Goal: Check status: Check status

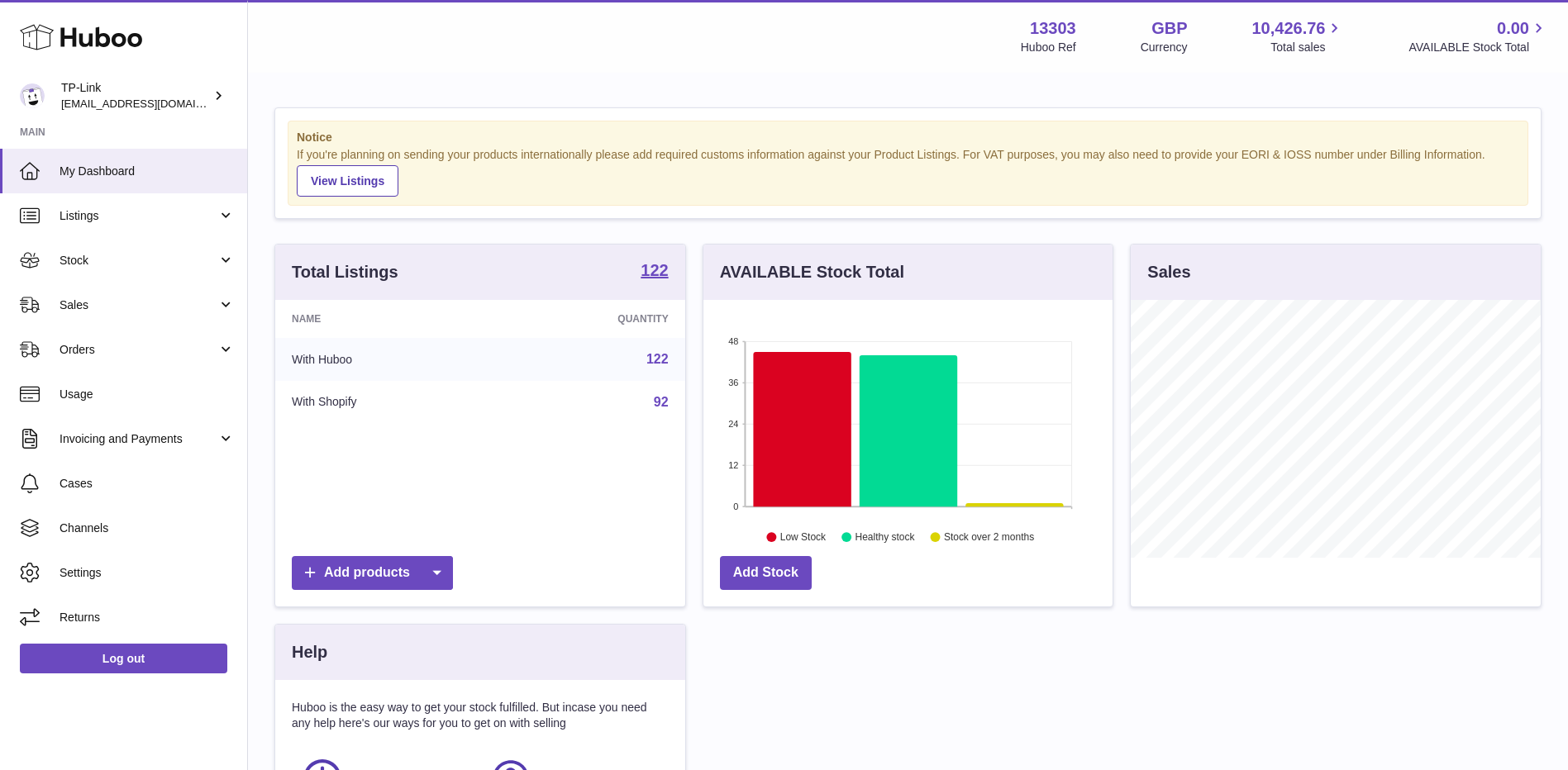
scroll to position [257, 409]
click at [155, 308] on span "Sales" at bounding box center [138, 305] width 158 height 16
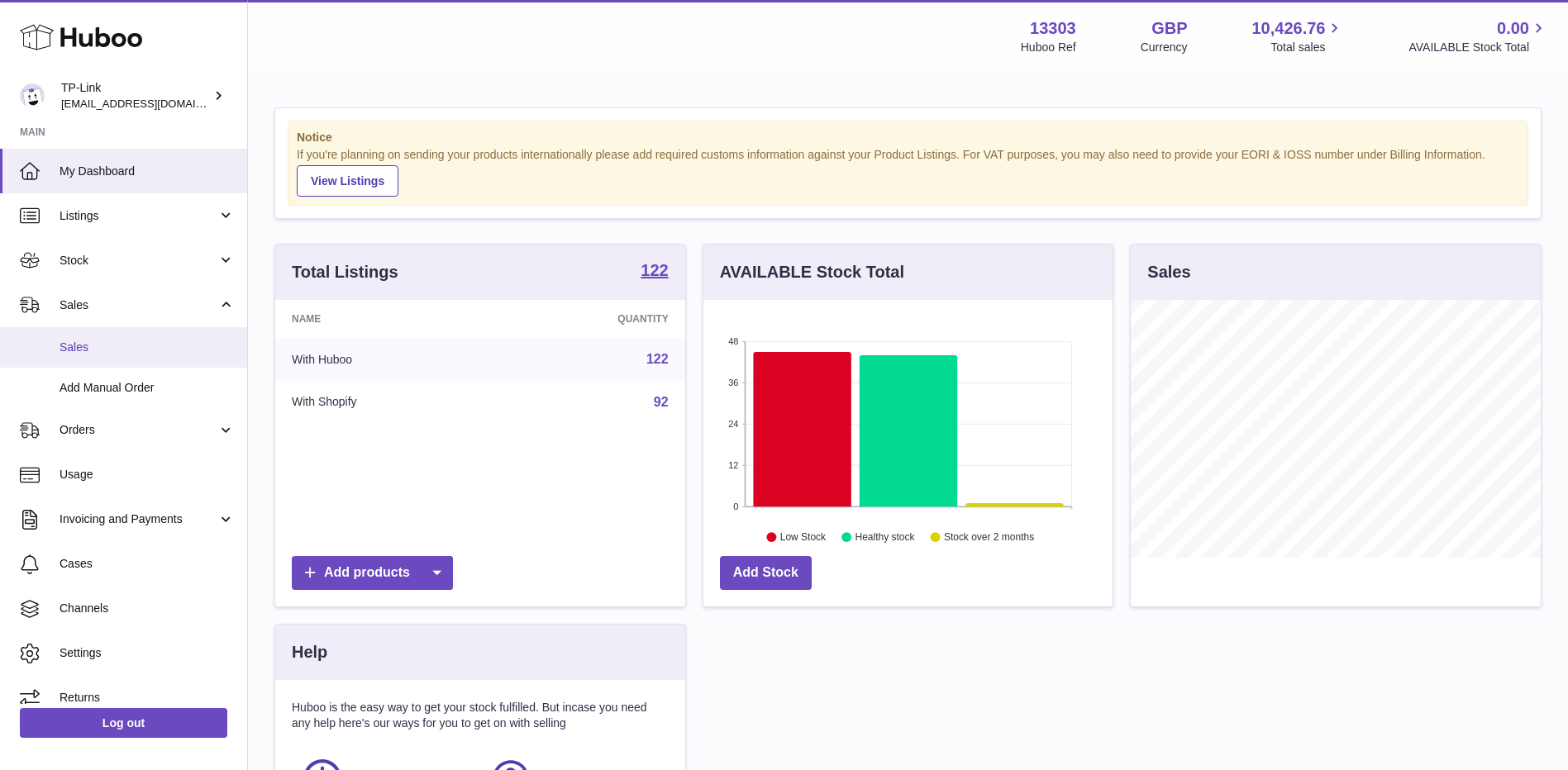
click at [123, 352] on span "Sales" at bounding box center [147, 347] width 176 height 16
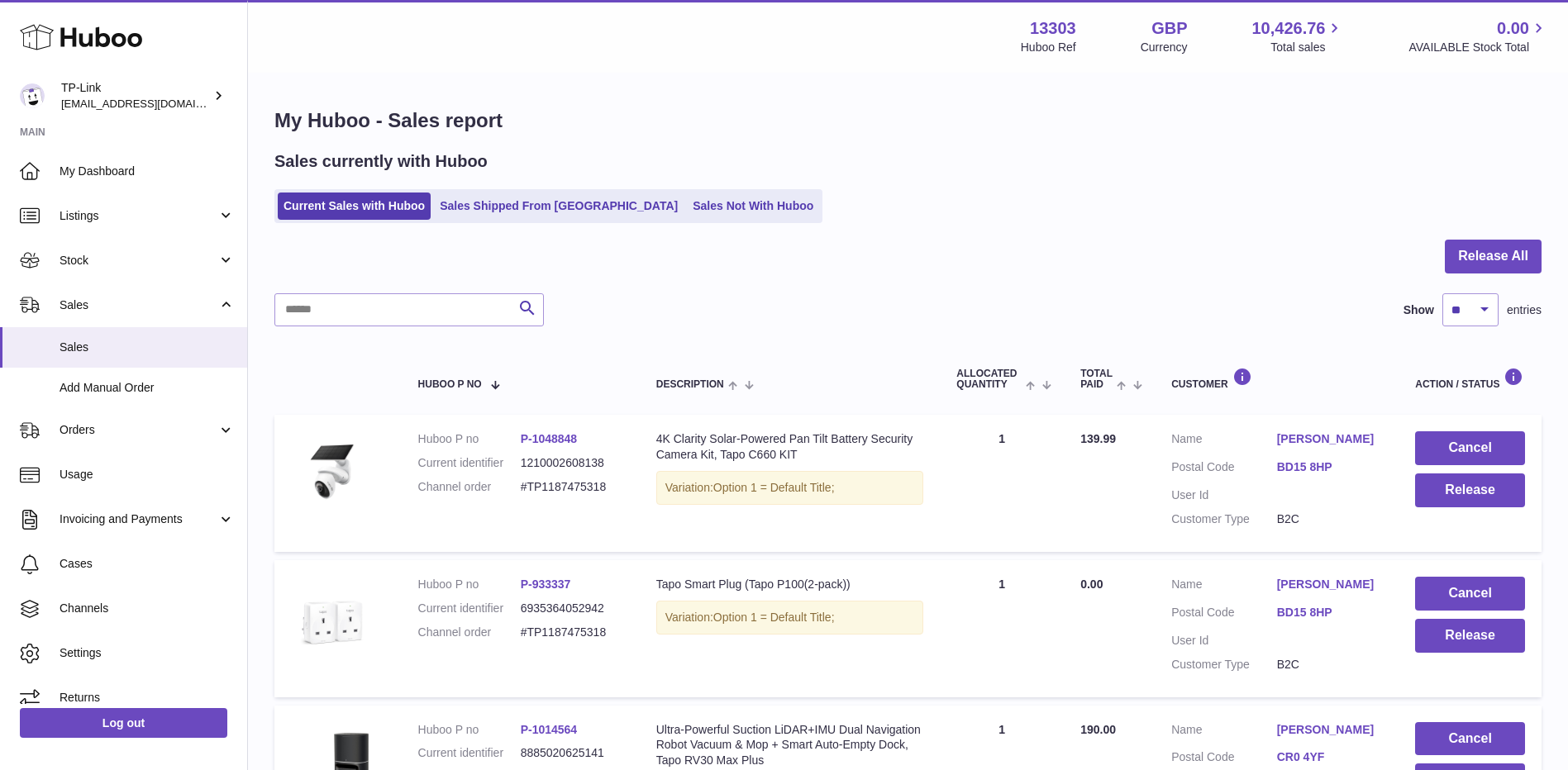
click at [755, 122] on h1 "My Huboo - Sales report" at bounding box center [908, 121] width 1267 height 26
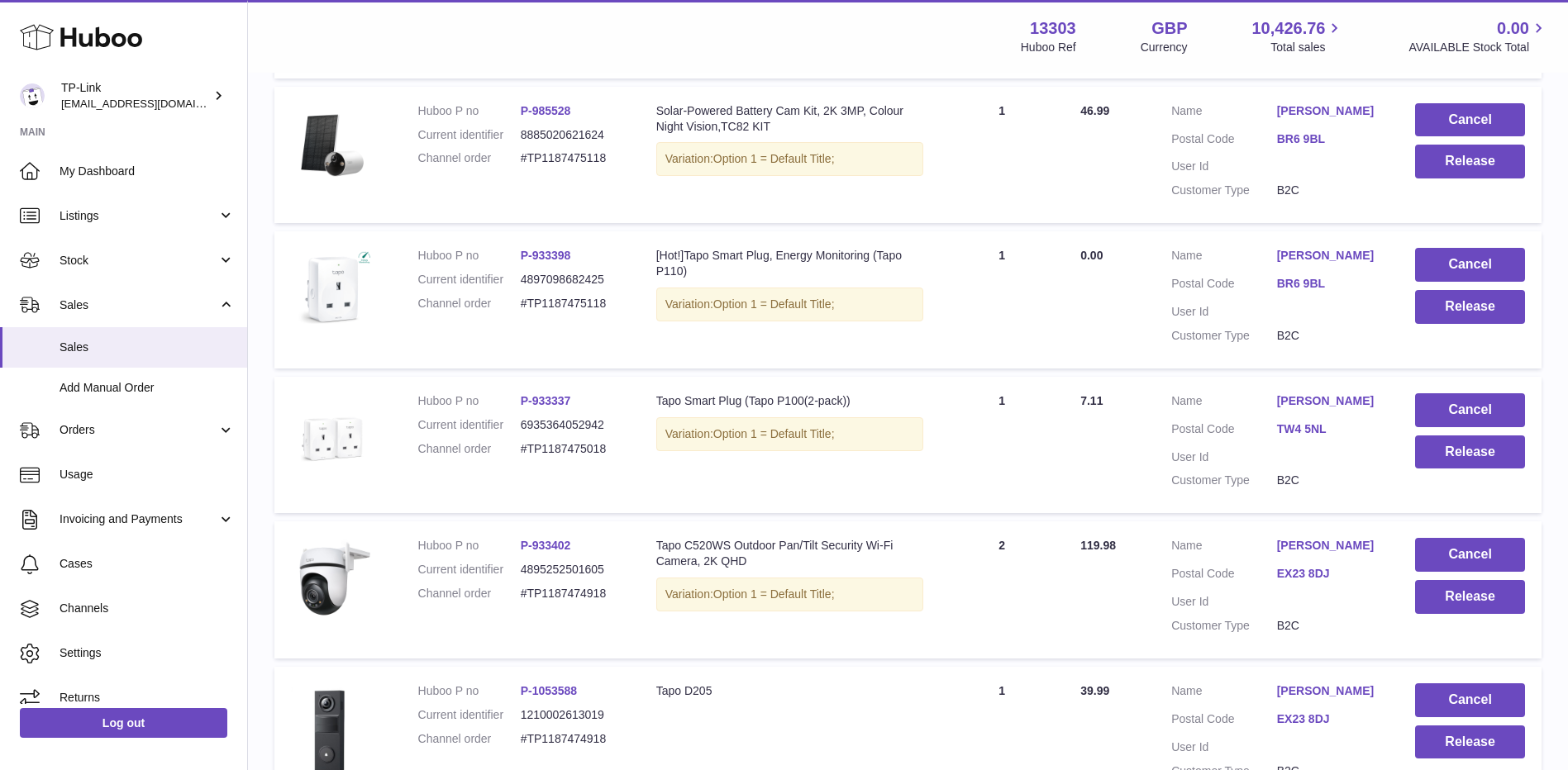
scroll to position [1268, 0]
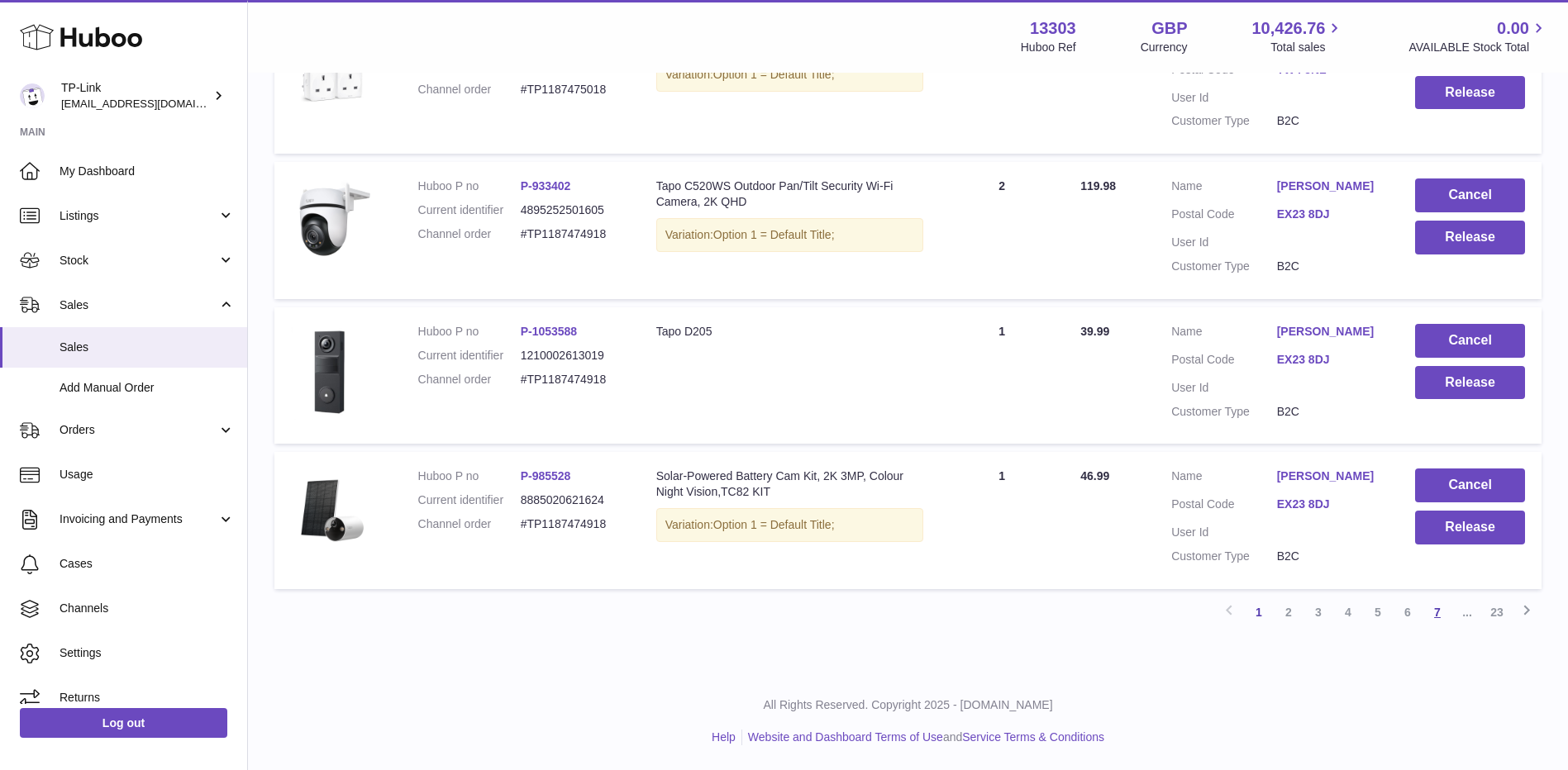
click at [1434, 611] on link "7" at bounding box center [1438, 613] width 30 height 30
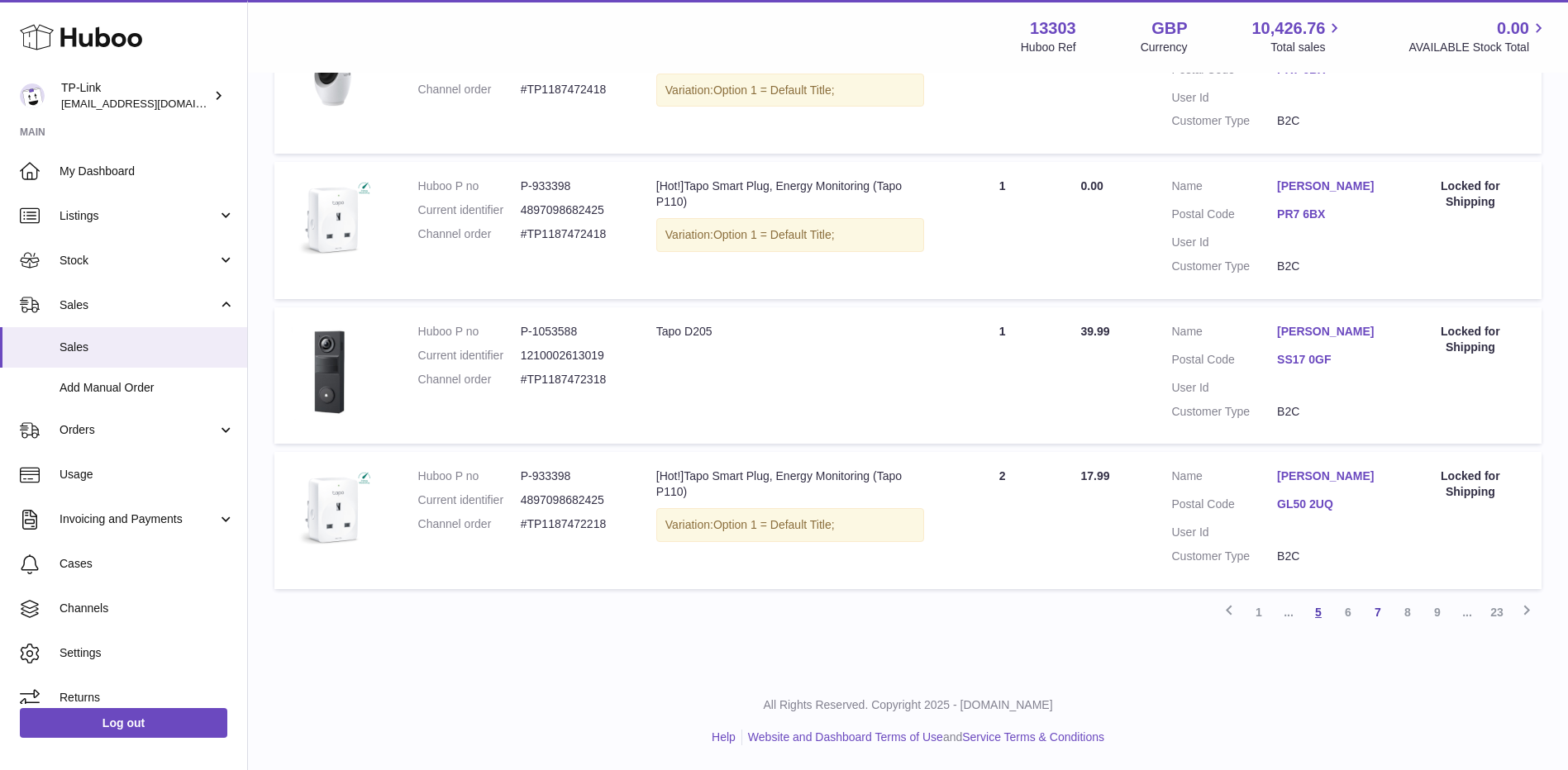
click at [1320, 613] on link "5" at bounding box center [1319, 613] width 30 height 30
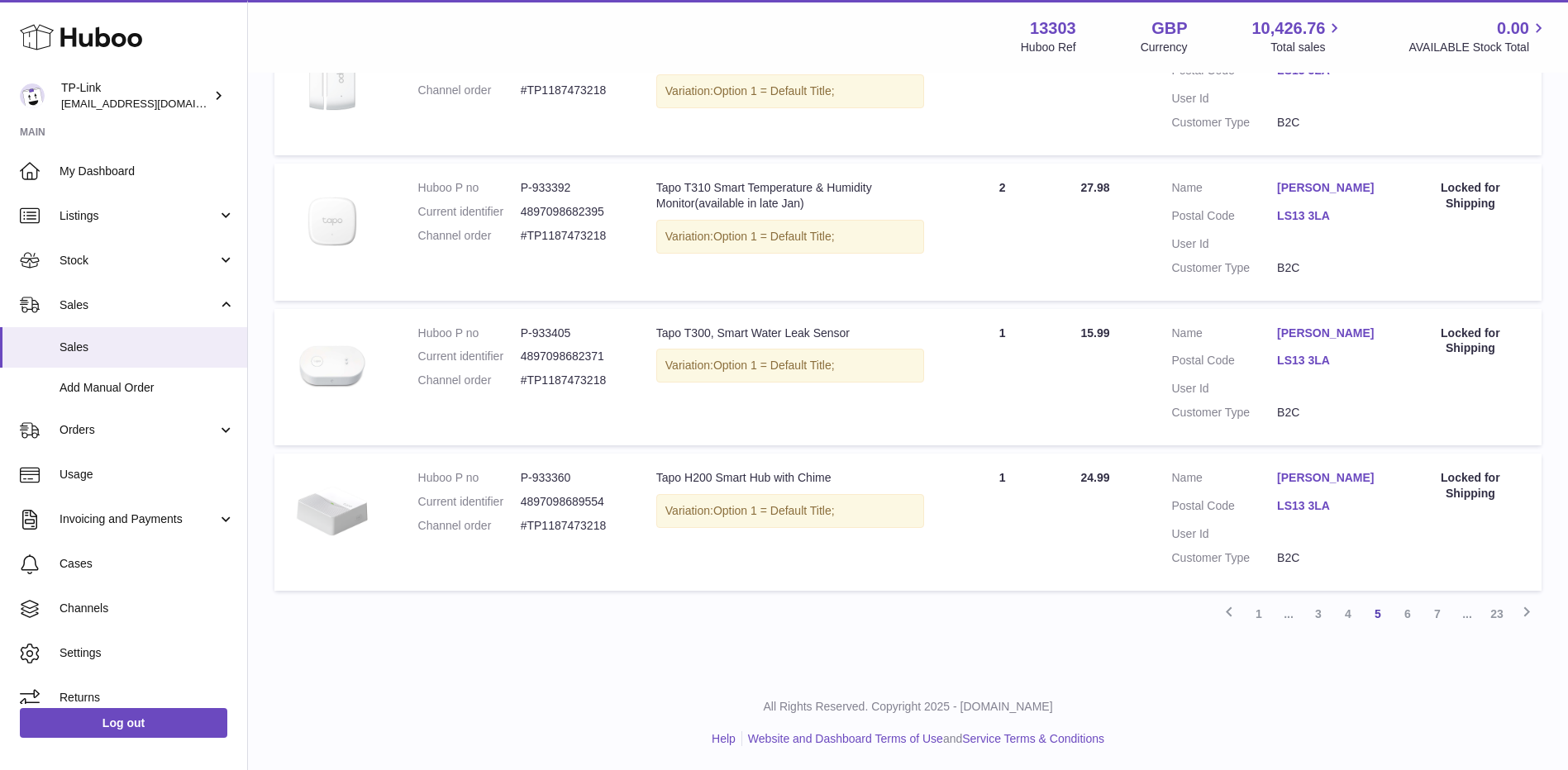
scroll to position [1315, 0]
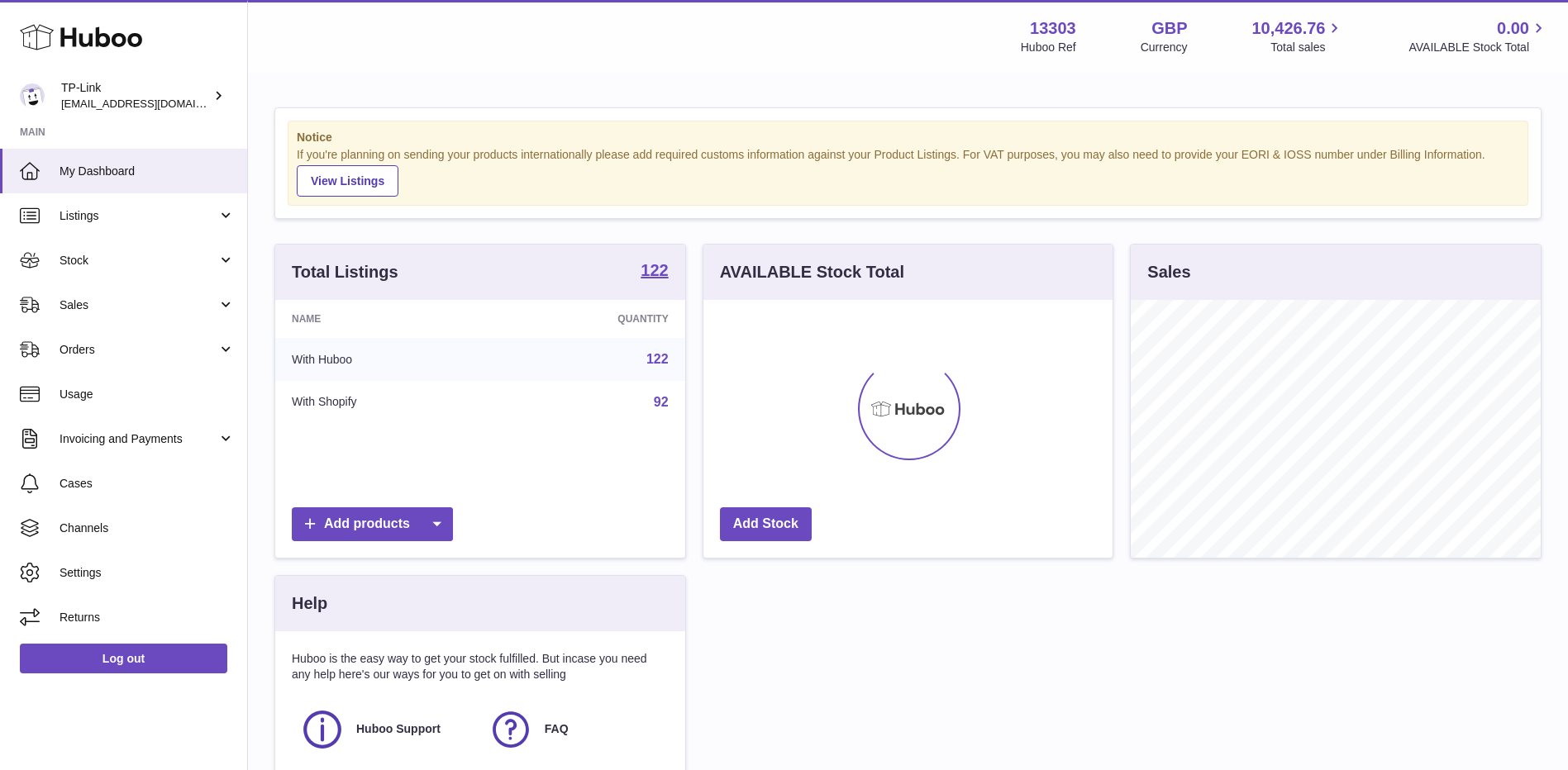
scroll to position [257, 409]
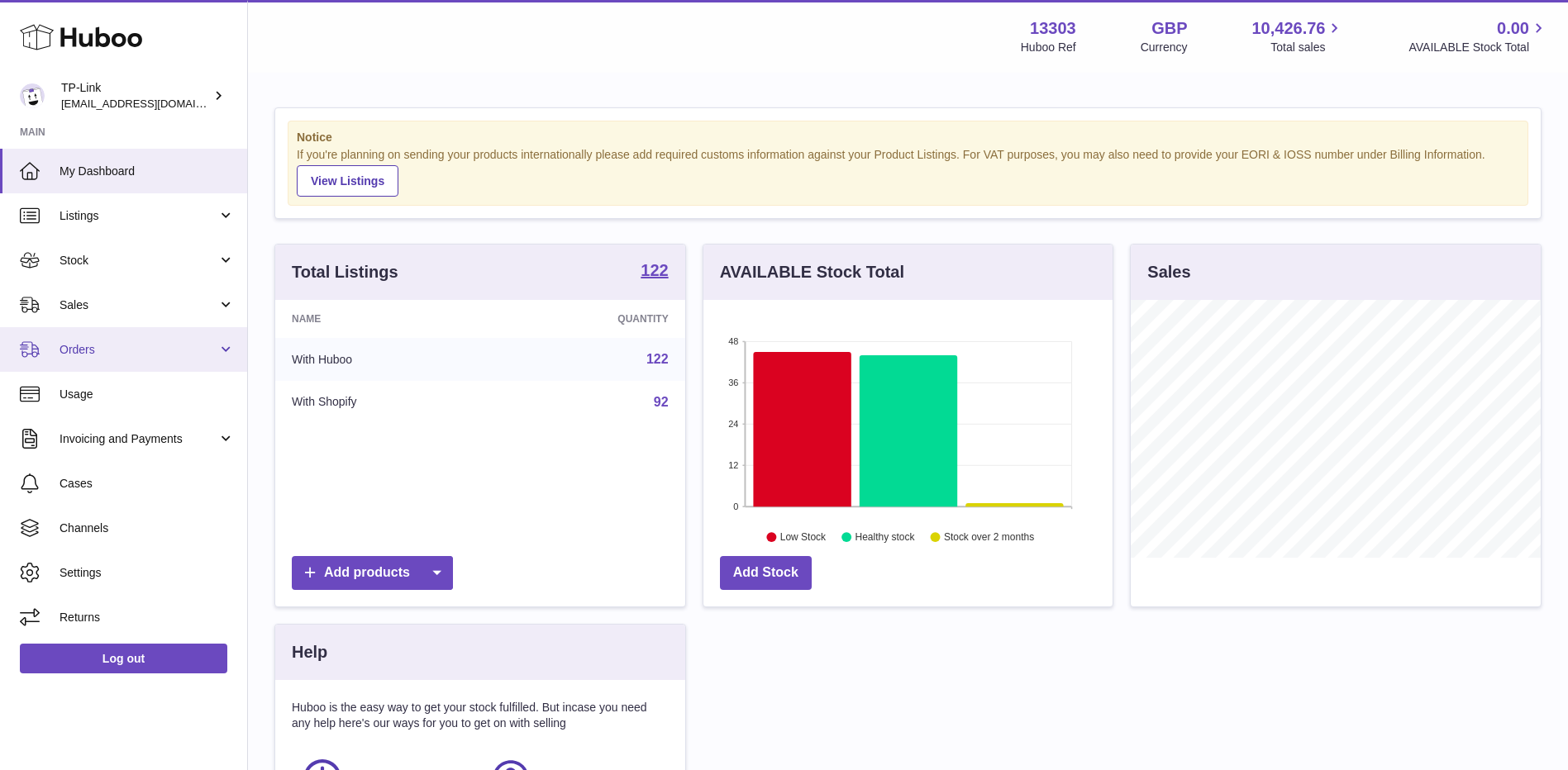
click at [129, 345] on span "Orders" at bounding box center [138, 349] width 158 height 16
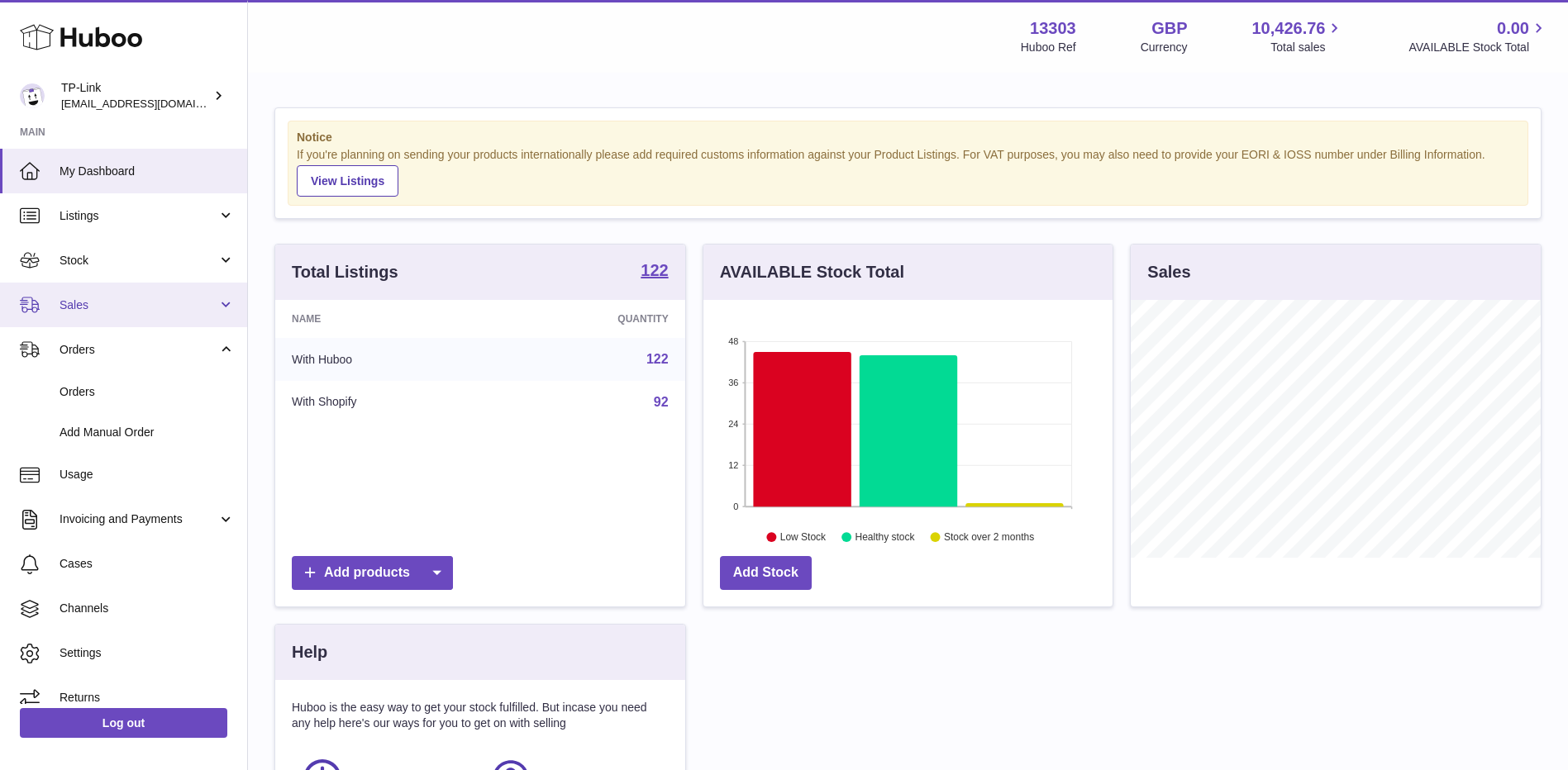
click at [147, 308] on span "Sales" at bounding box center [138, 305] width 158 height 16
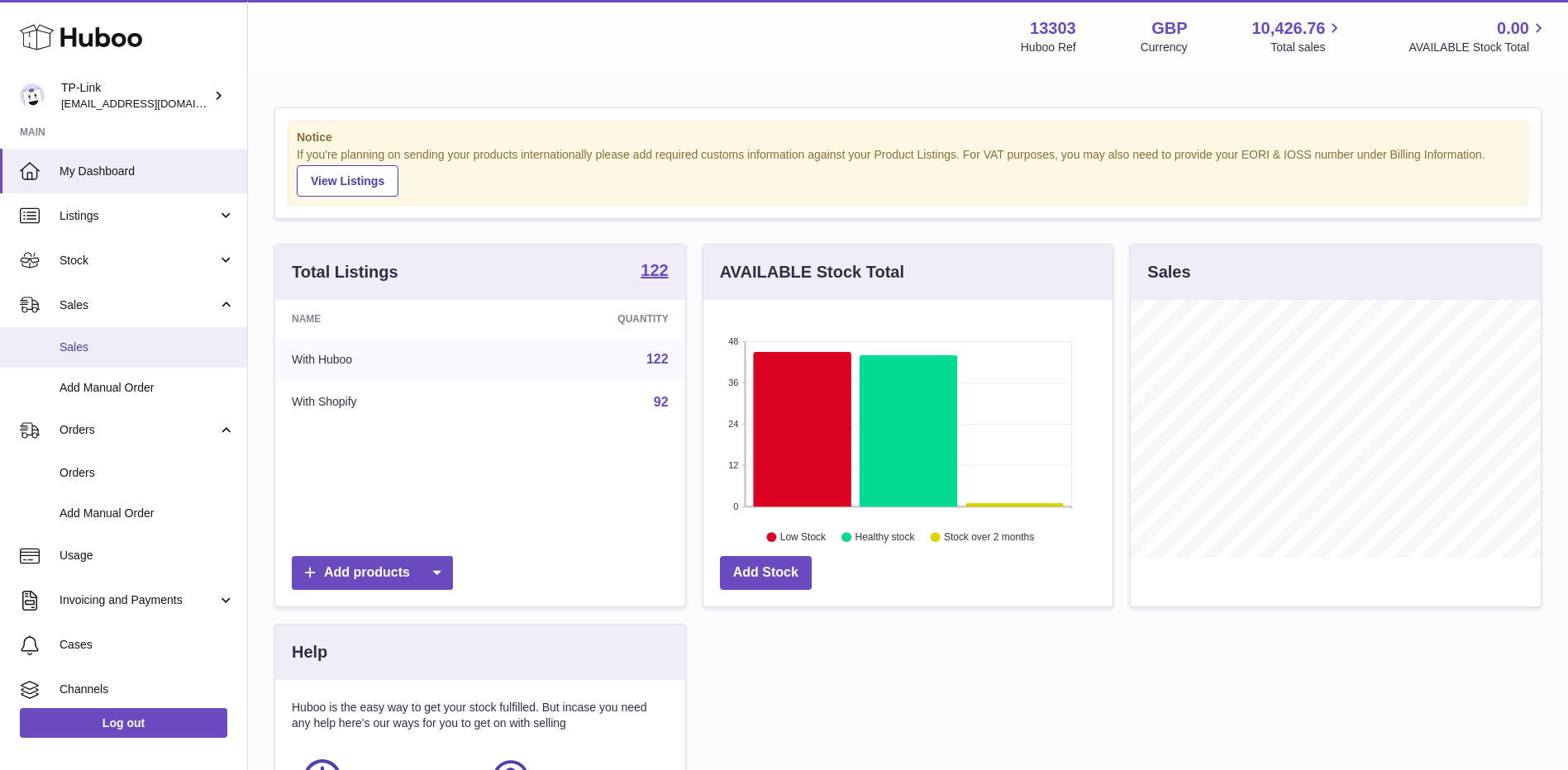
click at [140, 354] on span "Sales" at bounding box center [147, 347] width 176 height 16
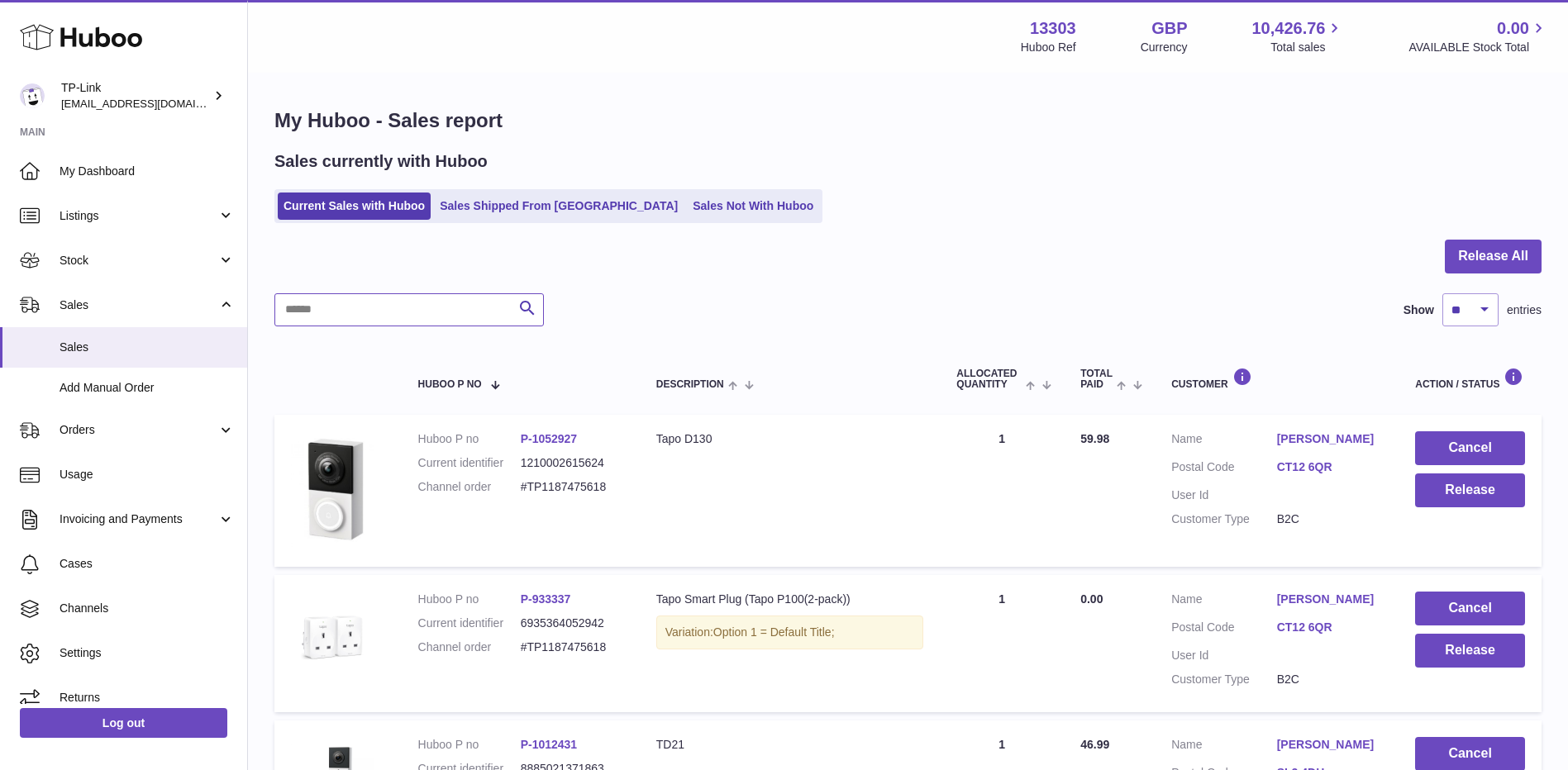
click at [451, 306] on input "text" at bounding box center [408, 310] width 269 height 33
paste input "**********"
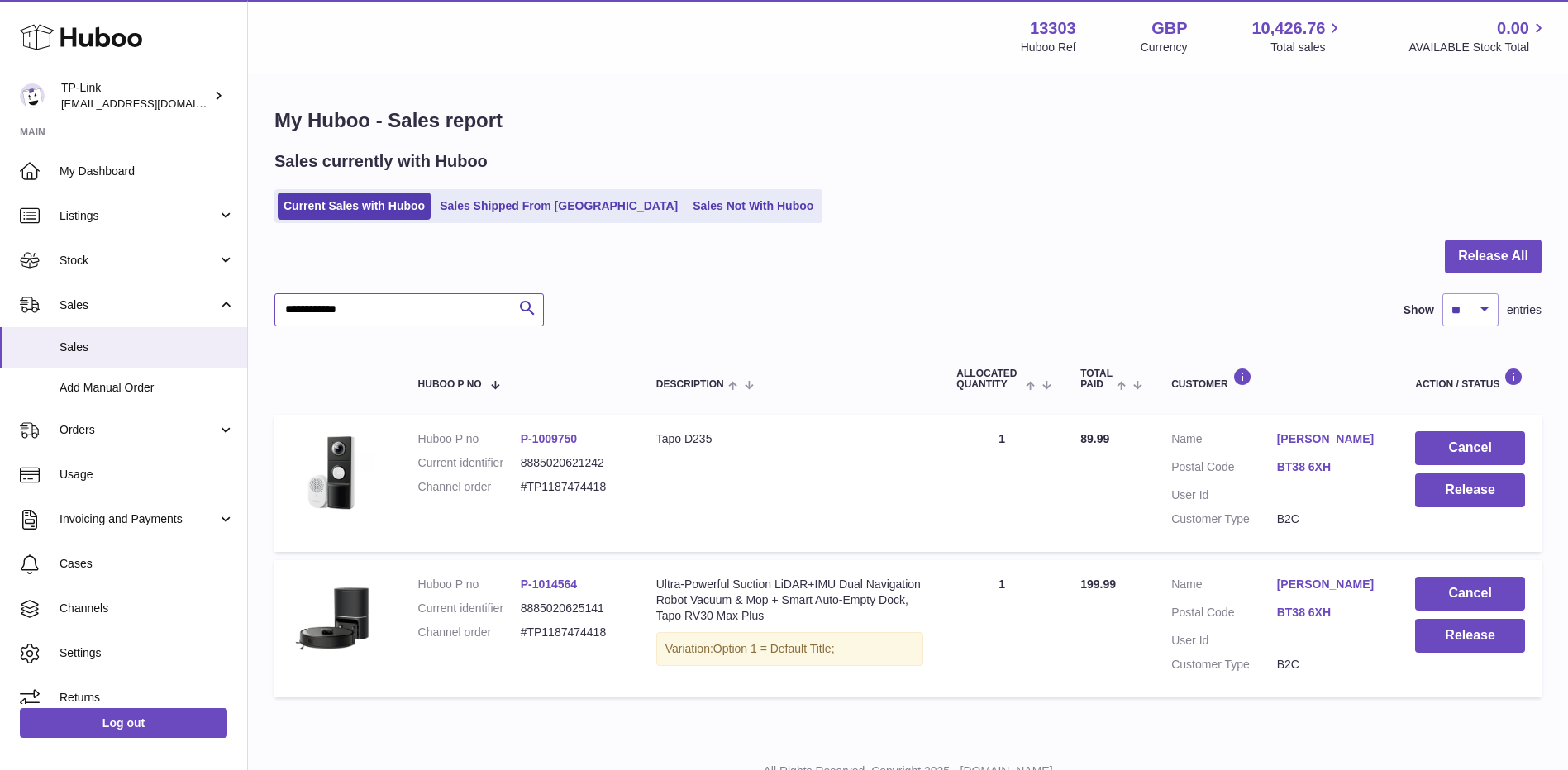
type input "**********"
